Goal: Find specific page/section: Find specific page/section

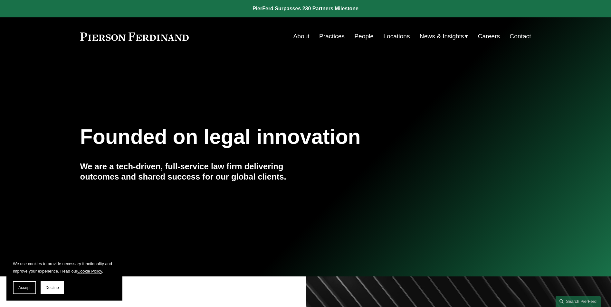
click at [364, 35] on link "People" at bounding box center [363, 36] width 19 height 12
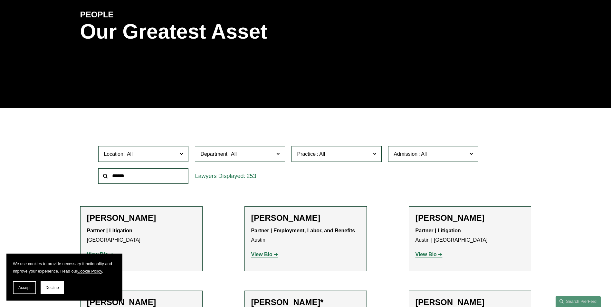
scroll to position [97, 0]
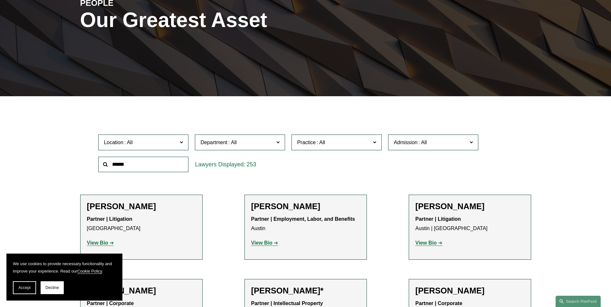
click at [144, 165] on input "text" at bounding box center [143, 165] width 90 height 16
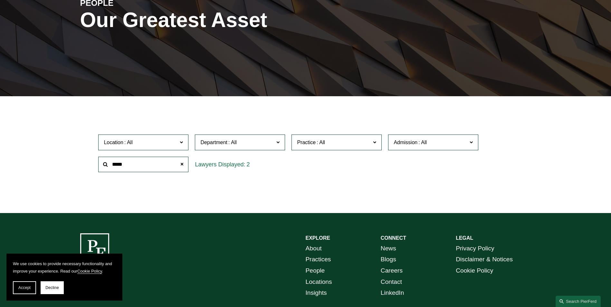
type input "*****"
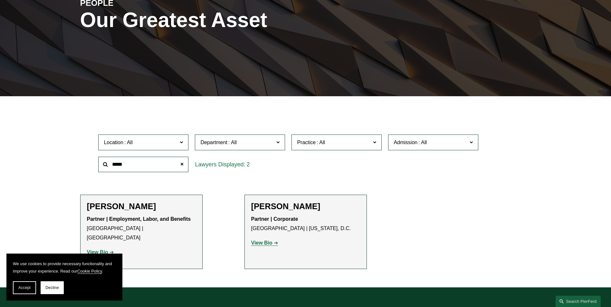
click at [100, 250] on strong "View Bio" at bounding box center [97, 252] width 21 height 5
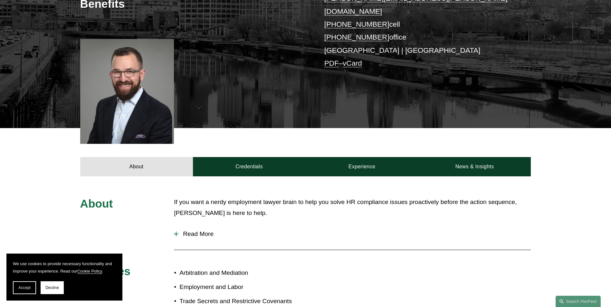
scroll to position [161, 0]
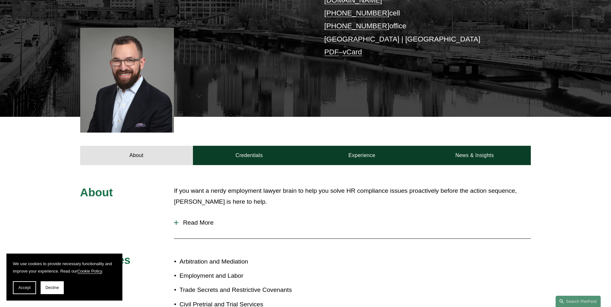
click at [175, 222] on div at bounding box center [176, 222] width 5 height 1
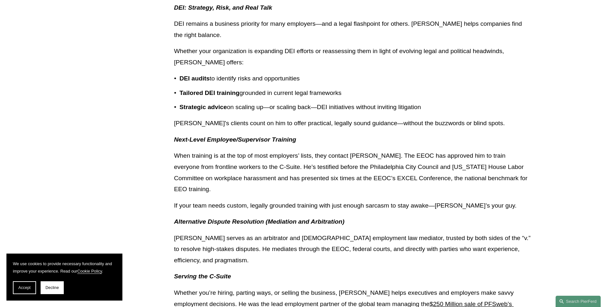
scroll to position [515, 0]
